Goal: Find specific page/section: Find specific page/section

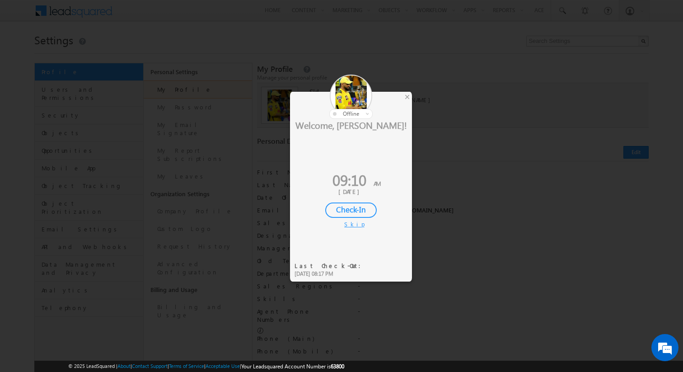
click at [350, 227] on div "Skip" at bounding box center [351, 224] width 14 height 8
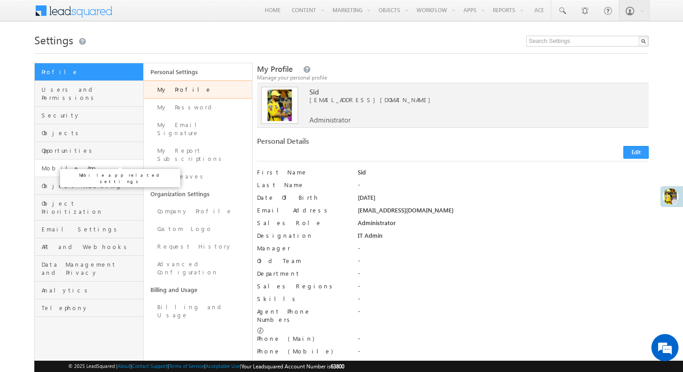
click at [77, 164] on span "Mobile App" at bounding box center [91, 168] width 99 height 8
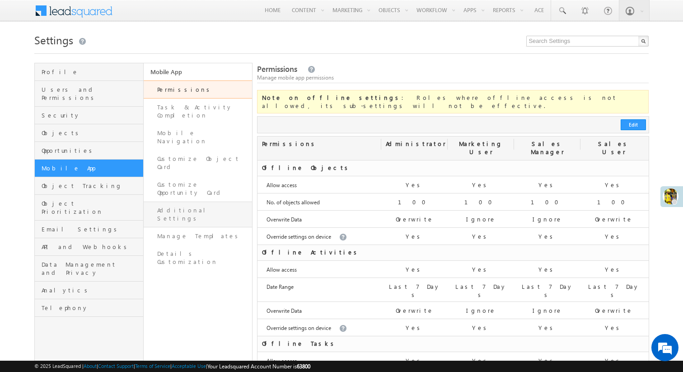
click at [195, 201] on link "Additional Settings" at bounding box center [198, 214] width 109 height 26
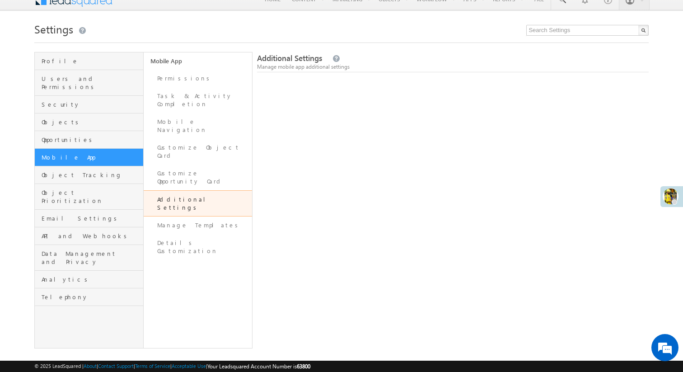
scroll to position [17, 0]
